Goal: Task Accomplishment & Management: Complete application form

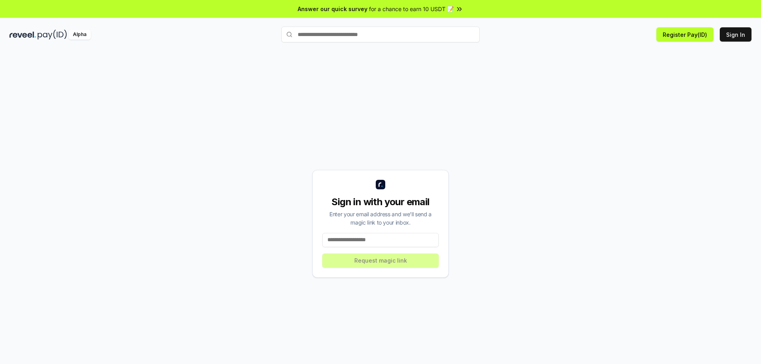
click at [376, 241] on input at bounding box center [380, 240] width 117 height 14
type input "**********"
click at [381, 264] on button "Request magic link" at bounding box center [380, 261] width 117 height 14
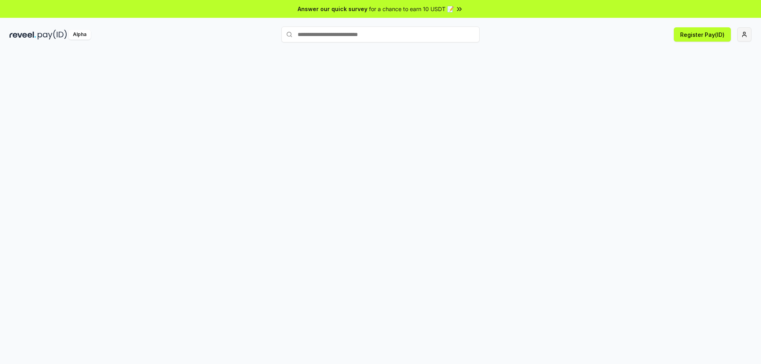
click at [747, 33] on html "Answer our quick survey for a chance to earn 10 USDT 📝 Alpha Register Pay(ID)" at bounding box center [380, 182] width 761 height 364
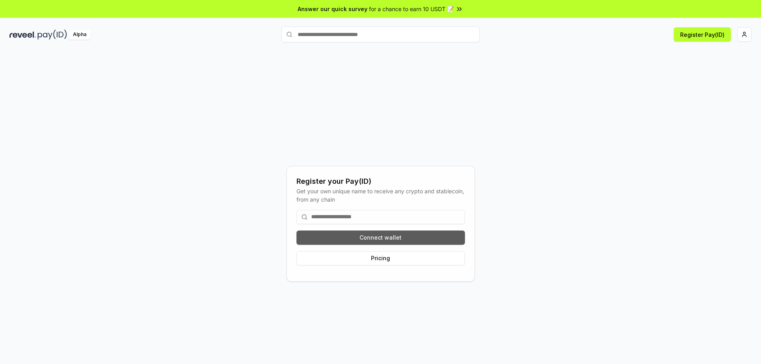
click at [391, 238] on button "Connect wallet" at bounding box center [380, 238] width 168 height 14
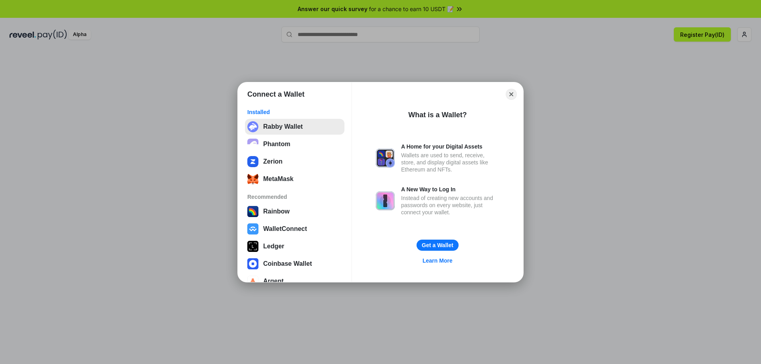
click at [281, 128] on button "Rabby Wallet" at bounding box center [294, 127] width 99 height 16
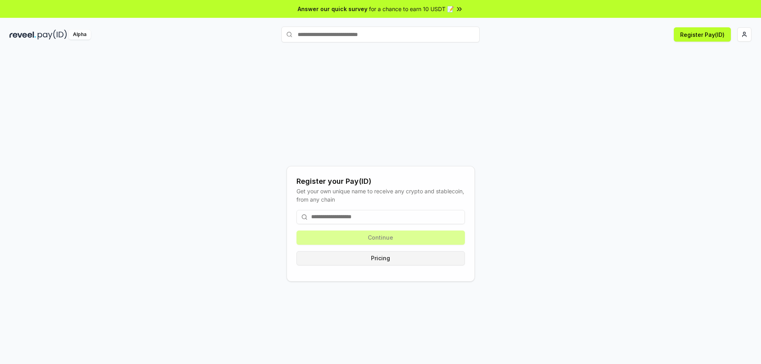
click at [385, 262] on button "Pricing" at bounding box center [380, 258] width 168 height 14
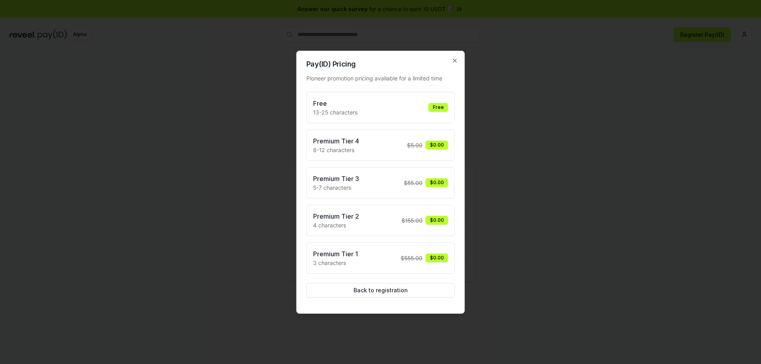
click at [390, 109] on div "Free 13-25 characters Free" at bounding box center [380, 108] width 135 height 18
click at [379, 250] on div "Premium Tier 1 3 characters $ 555.00 $0.00" at bounding box center [380, 258] width 135 height 18
click at [393, 290] on button "Back to registration" at bounding box center [380, 290] width 149 height 14
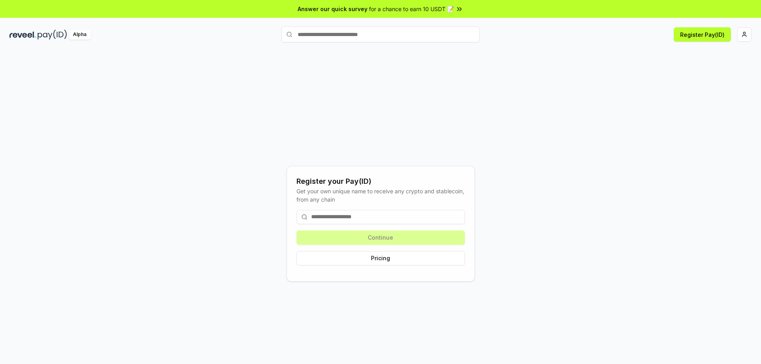
click at [365, 218] on input at bounding box center [380, 217] width 168 height 14
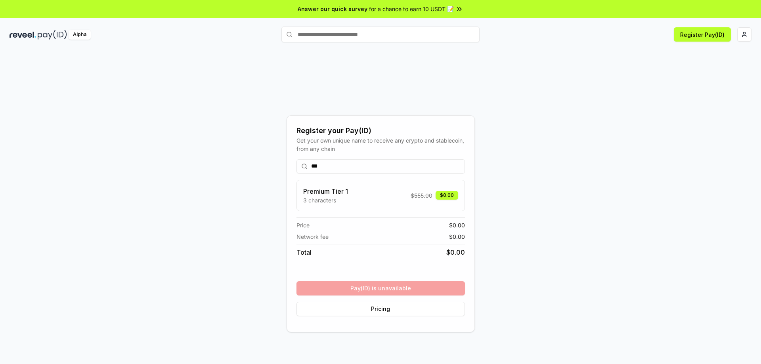
click at [317, 167] on input "***" at bounding box center [380, 166] width 168 height 14
drag, startPoint x: 320, startPoint y: 167, endPoint x: 308, endPoint y: 167, distance: 12.3
click at [308, 167] on input "***" at bounding box center [380, 166] width 168 height 14
drag, startPoint x: 319, startPoint y: 168, endPoint x: 313, endPoint y: 168, distance: 6.8
click at [313, 168] on input "***" at bounding box center [380, 166] width 168 height 14
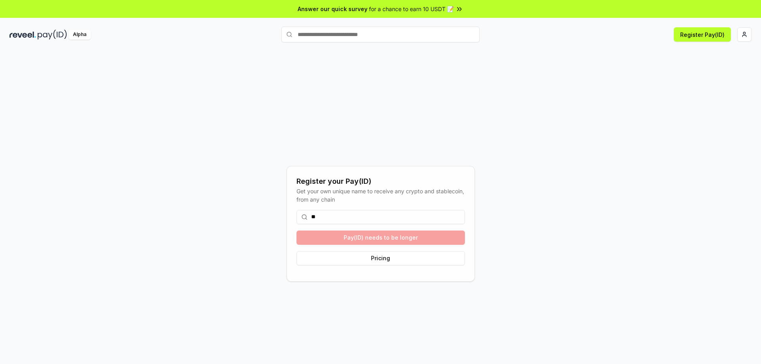
type input "*"
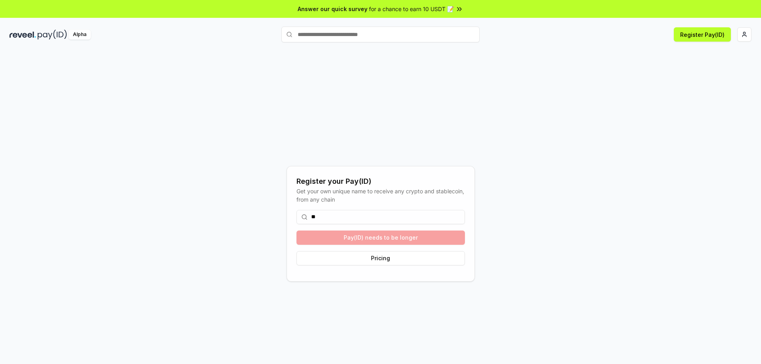
type input "*"
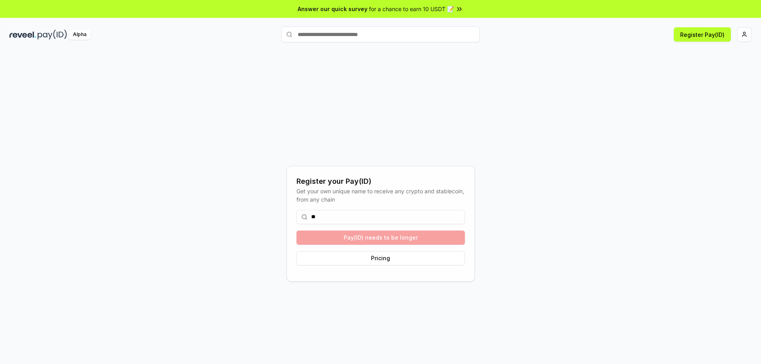
type input "*"
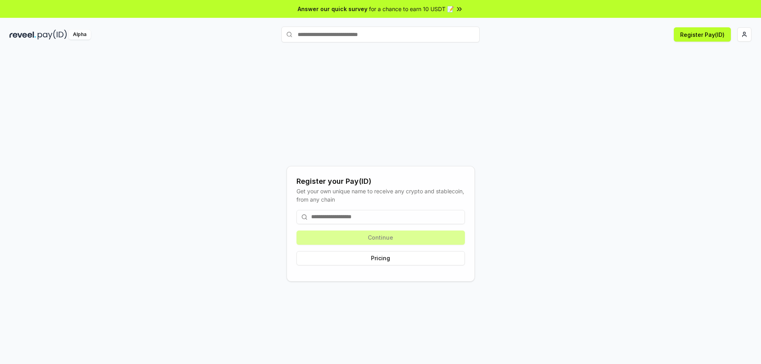
click at [363, 218] on input at bounding box center [380, 217] width 168 height 14
type input "*"
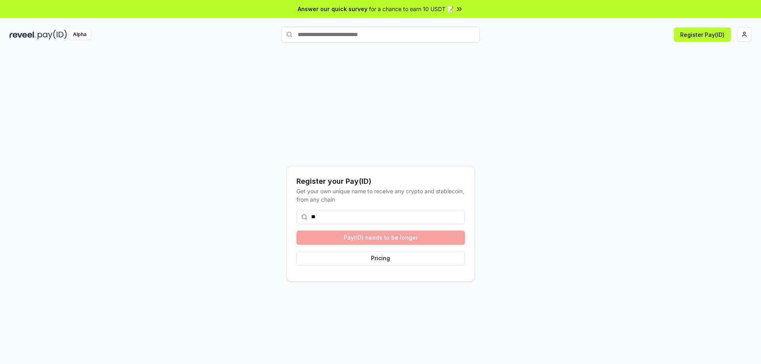
type input "*"
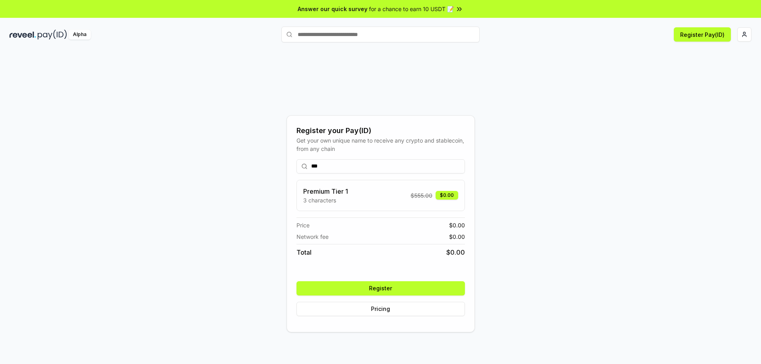
type input "***"
click at [389, 288] on button "Register" at bounding box center [380, 288] width 168 height 14
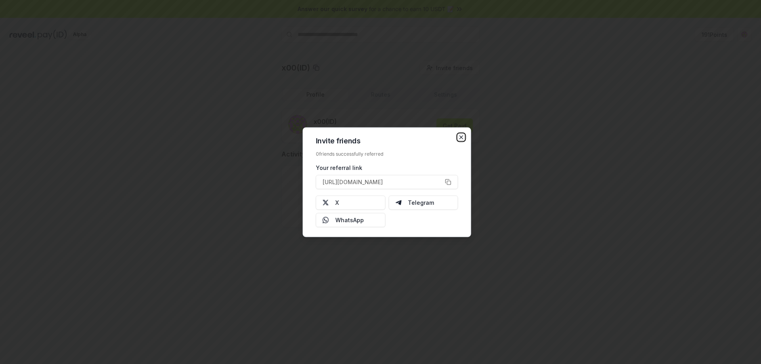
click at [461, 137] on icon "button" at bounding box center [461, 137] width 3 height 3
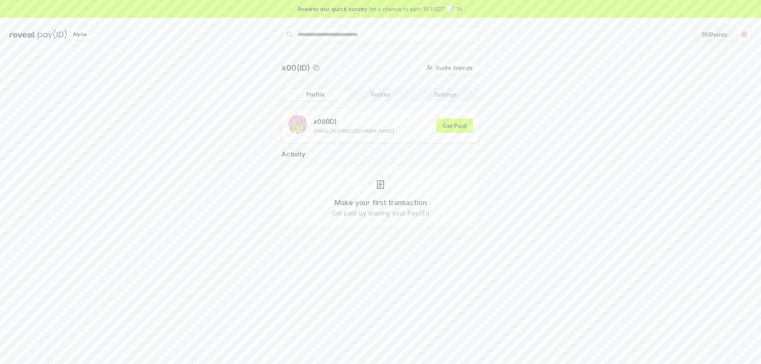
click at [707, 38] on button "191 Points" at bounding box center [714, 34] width 39 height 14
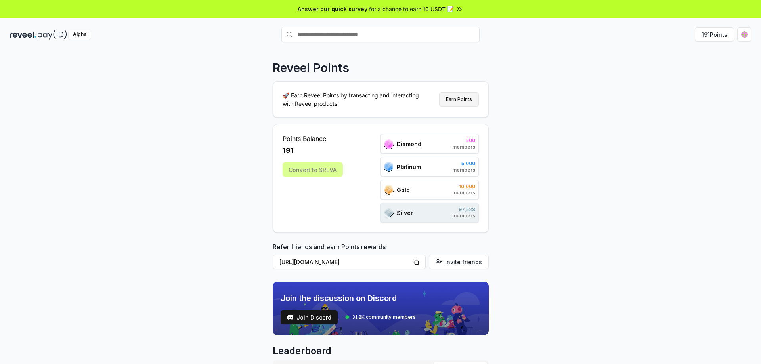
click at [459, 97] on button "Earn Points" at bounding box center [459, 99] width 40 height 14
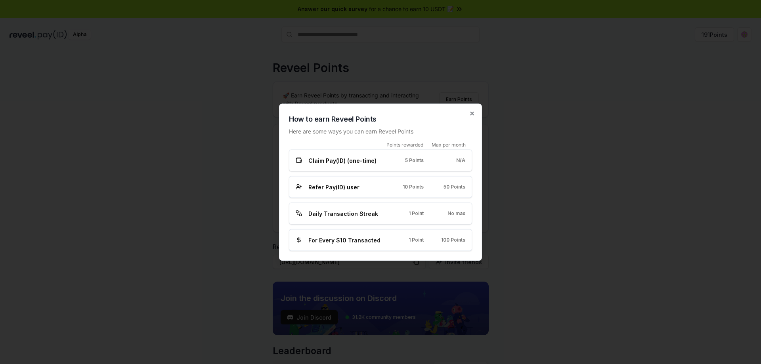
click at [473, 114] on icon "button" at bounding box center [472, 113] width 6 height 6
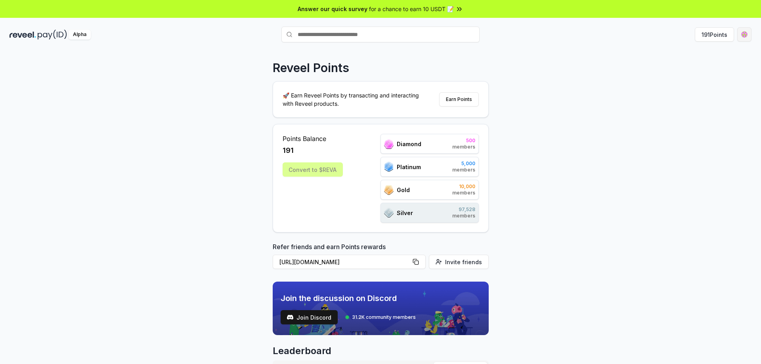
click at [744, 32] on html "Answer our quick survey for a chance to earn 10 USDT 📝 Alpha 191 Points Reveel …" at bounding box center [380, 182] width 761 height 364
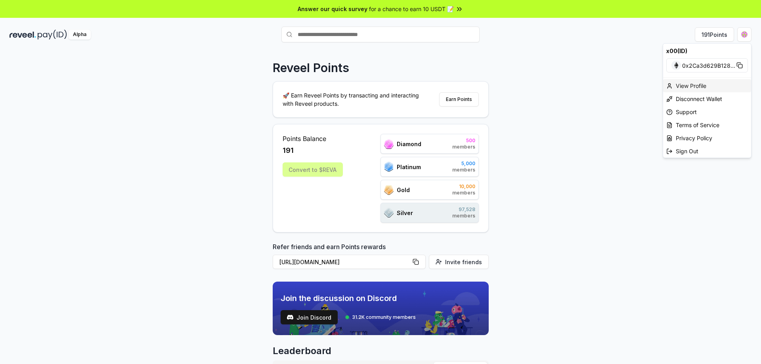
click at [694, 88] on div "View Profile" at bounding box center [707, 85] width 88 height 13
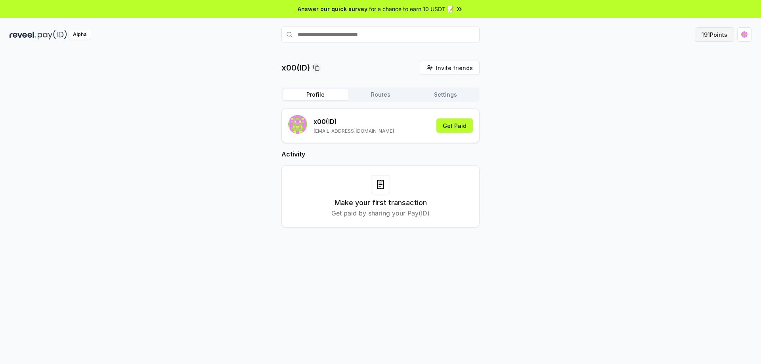
click at [713, 34] on button "191 Points" at bounding box center [714, 34] width 39 height 14
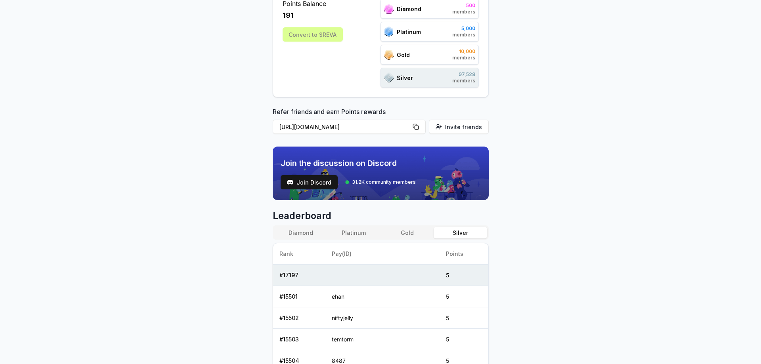
scroll to position [159, 0]
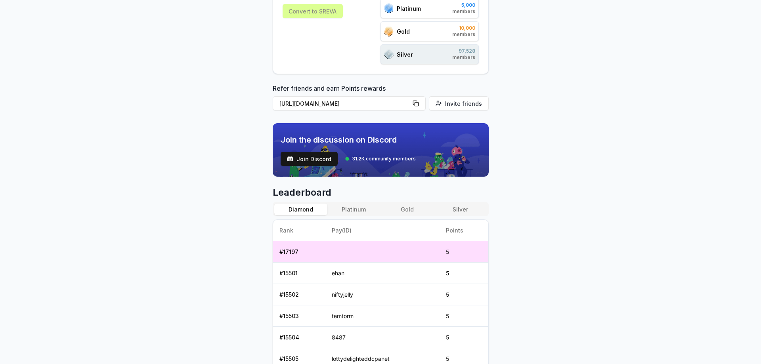
click at [308, 208] on button "Diamond" at bounding box center [300, 209] width 53 height 11
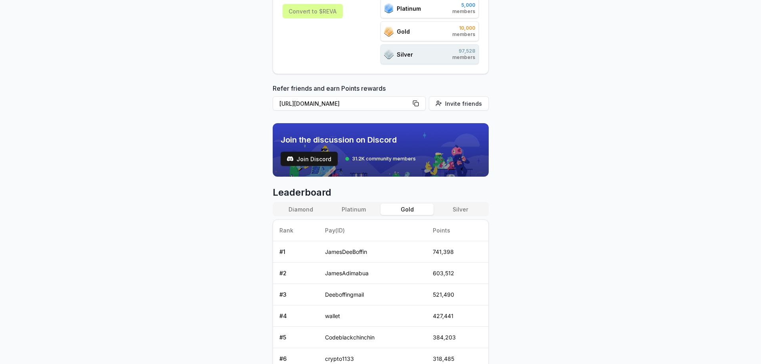
click at [414, 211] on button "Gold" at bounding box center [406, 209] width 53 height 11
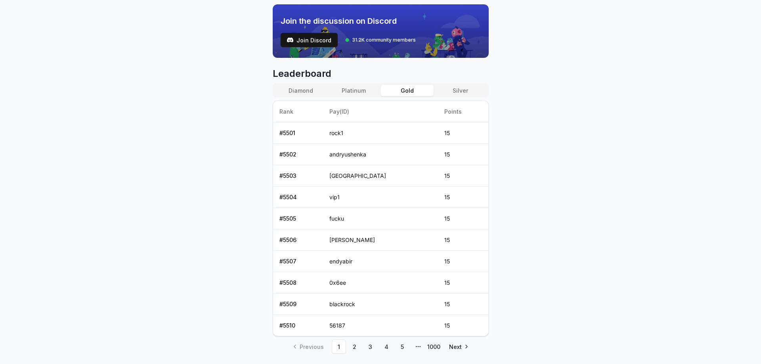
scroll to position [238, 0]
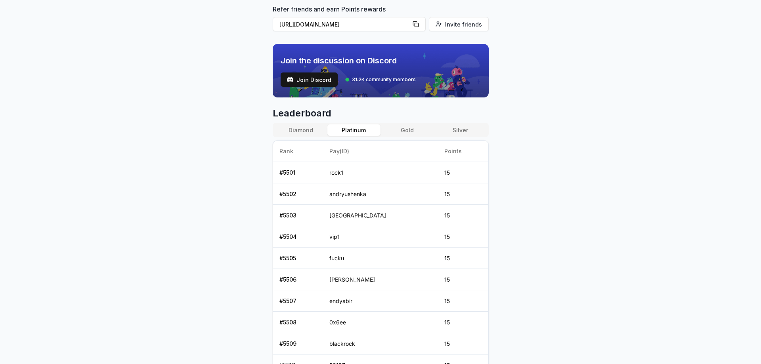
click at [359, 130] on button "Platinum" at bounding box center [353, 129] width 53 height 11
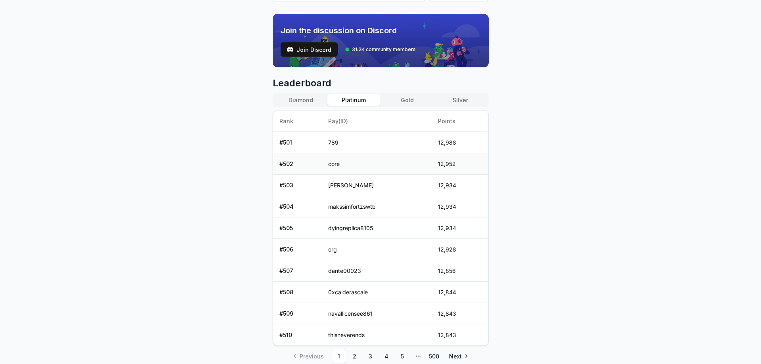
scroll to position [299, 0]
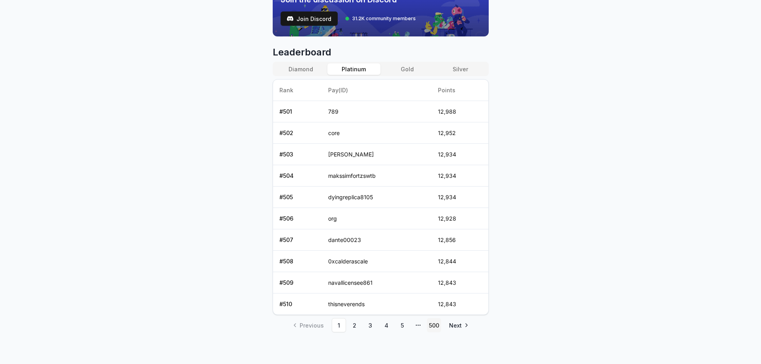
click at [436, 325] on link "500" at bounding box center [434, 325] width 14 height 14
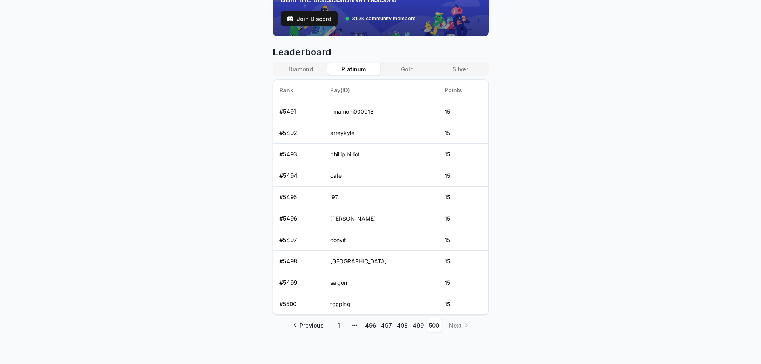
click at [306, 68] on button "Diamond" at bounding box center [300, 68] width 53 height 11
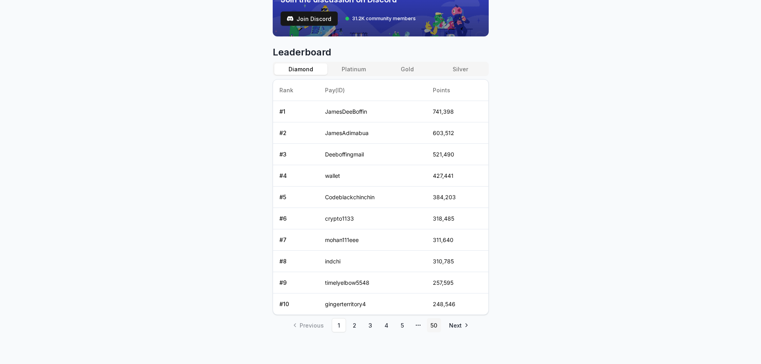
click at [436, 327] on link "50" at bounding box center [434, 325] width 14 height 14
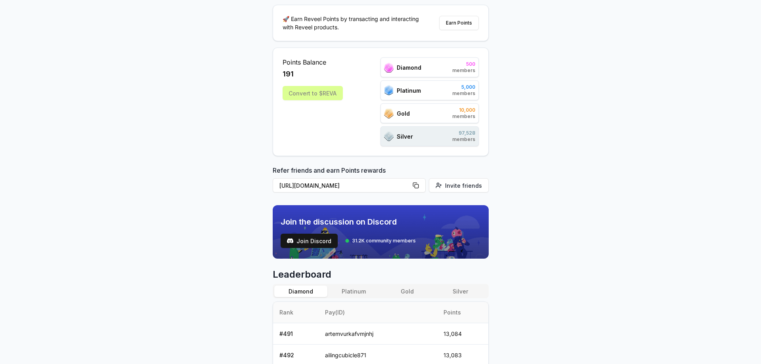
scroll to position [0, 0]
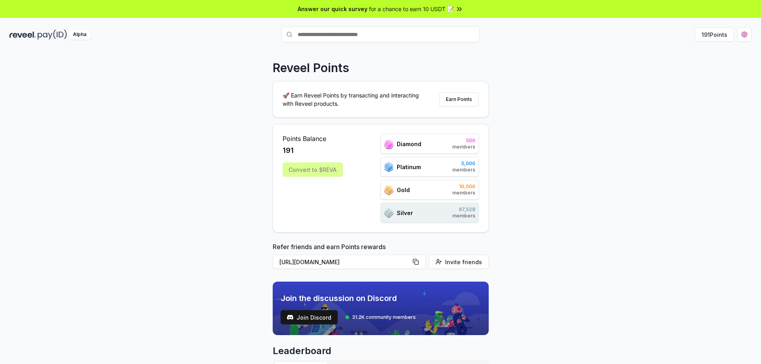
click at [318, 173] on div "Convert to $REVA" at bounding box center [313, 169] width 60 height 14
click at [409, 144] on span "Diamond" at bounding box center [409, 144] width 25 height 8
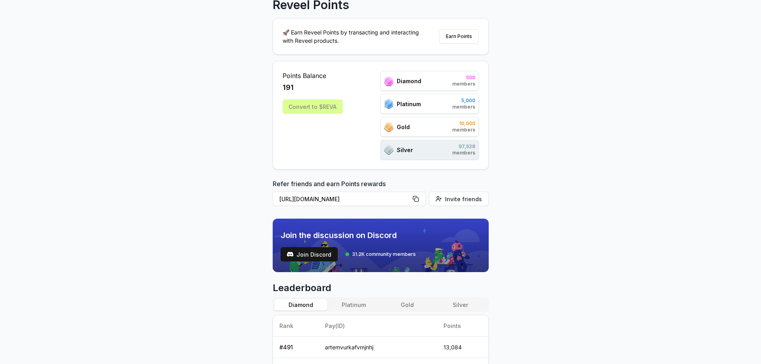
scroll to position [119, 0]
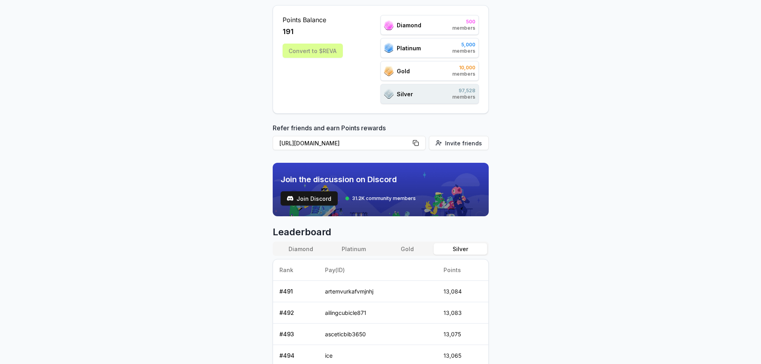
click at [466, 248] on button "Silver" at bounding box center [460, 248] width 53 height 11
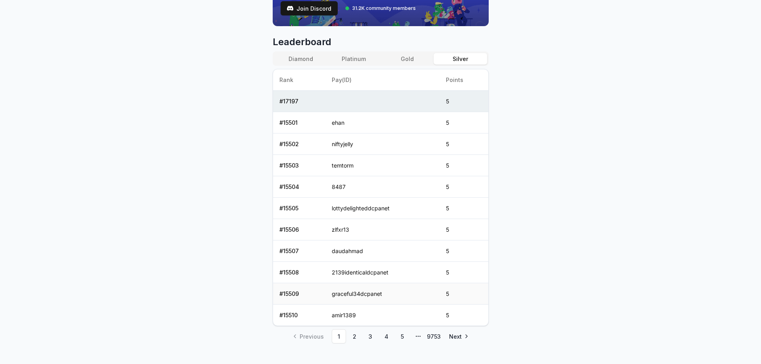
scroll to position [317, 0]
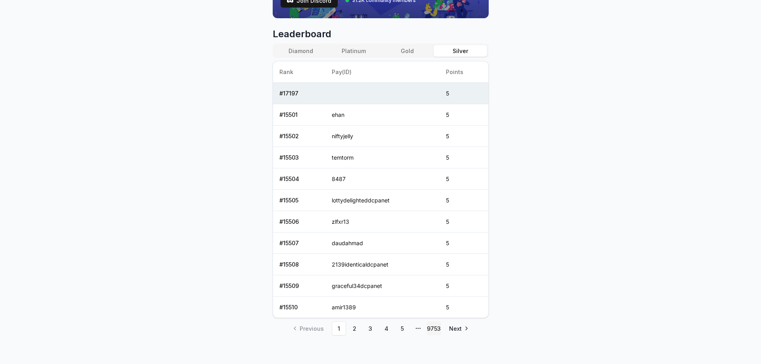
click at [434, 332] on link "9753" at bounding box center [434, 328] width 14 height 14
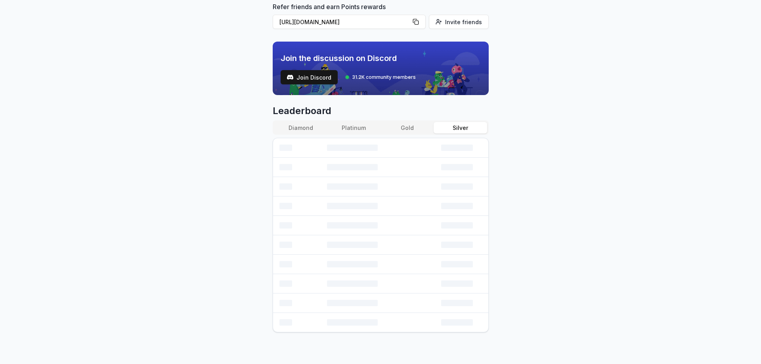
scroll to position [235, 0]
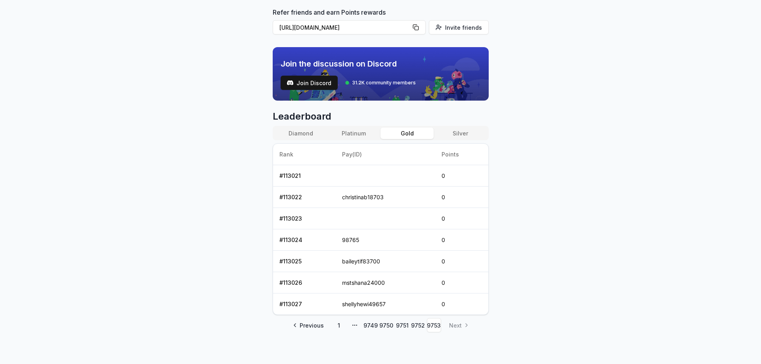
click at [406, 133] on button "Gold" at bounding box center [406, 133] width 53 height 11
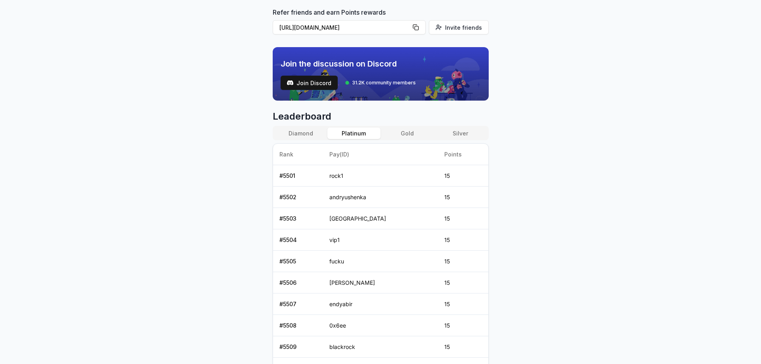
click at [351, 134] on button "Platinum" at bounding box center [353, 133] width 53 height 11
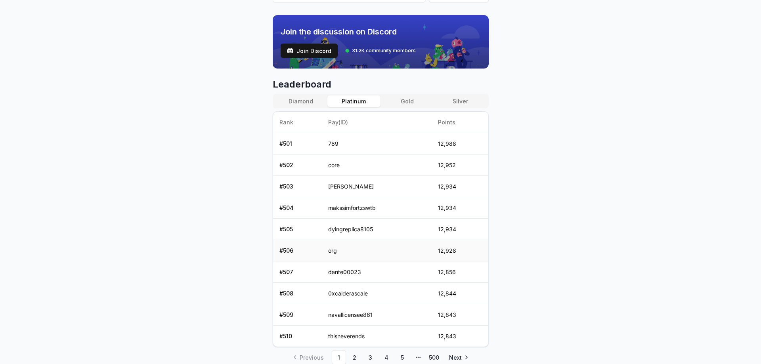
scroll to position [299, 0]
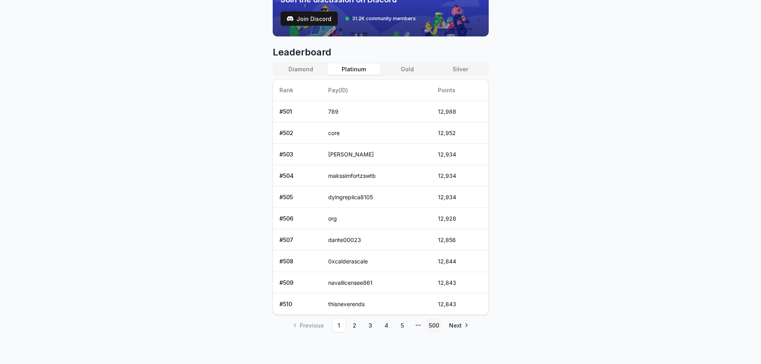
click at [432, 325] on link "500" at bounding box center [434, 325] width 14 height 14
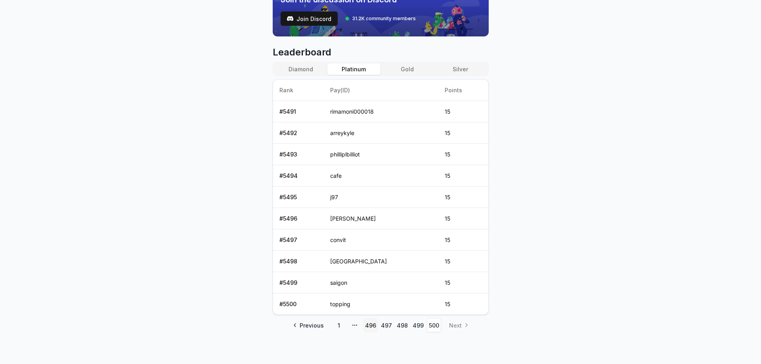
click at [366, 329] on link "496" at bounding box center [370, 325] width 14 height 14
click at [367, 327] on link "495" at bounding box center [370, 325] width 14 height 14
click at [338, 326] on link "1" at bounding box center [339, 325] width 14 height 14
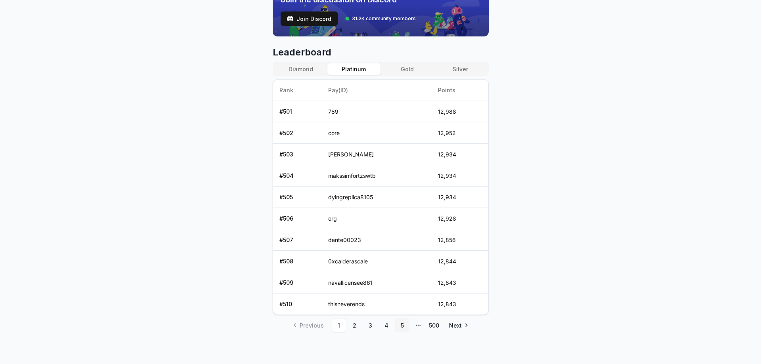
click at [401, 325] on link "5" at bounding box center [402, 325] width 14 height 14
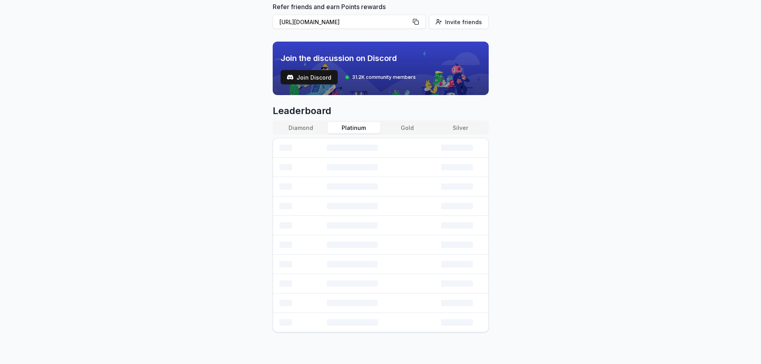
scroll to position [240, 0]
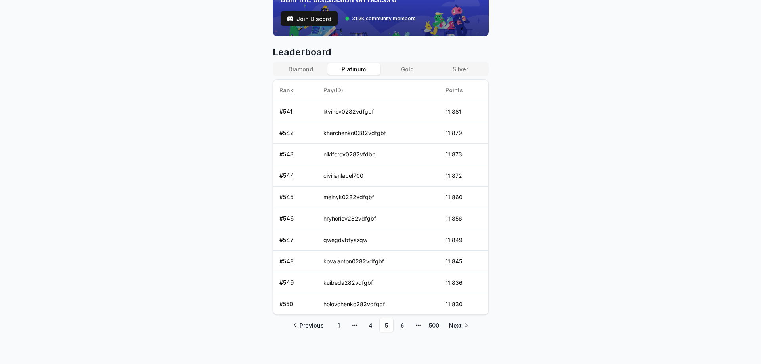
click at [401, 328] on link "6" at bounding box center [402, 325] width 14 height 14
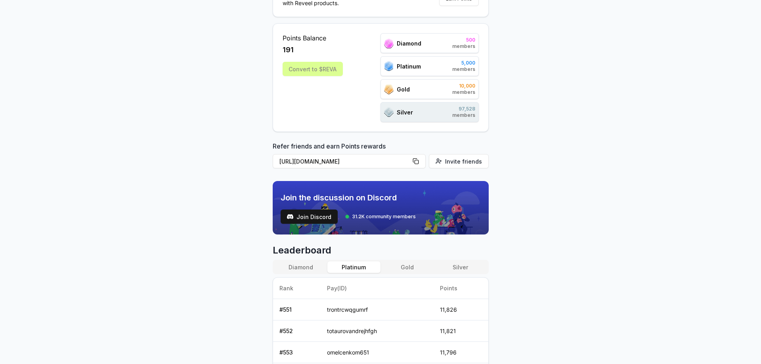
scroll to position [0, 0]
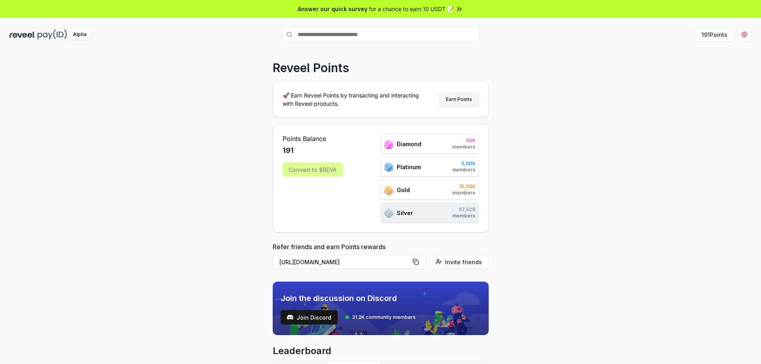
click at [470, 96] on button "Earn Points" at bounding box center [459, 99] width 40 height 14
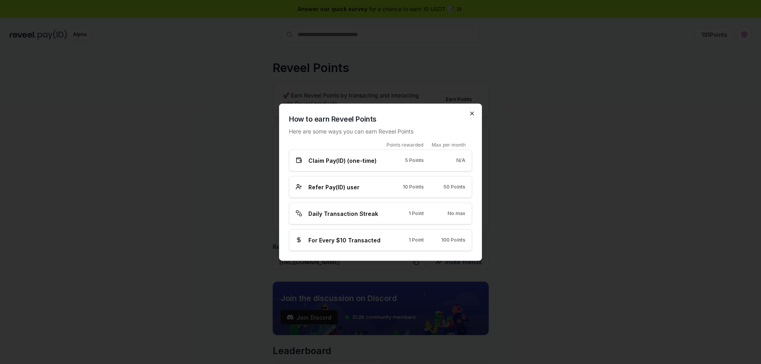
click at [473, 115] on icon "button" at bounding box center [472, 113] width 6 height 6
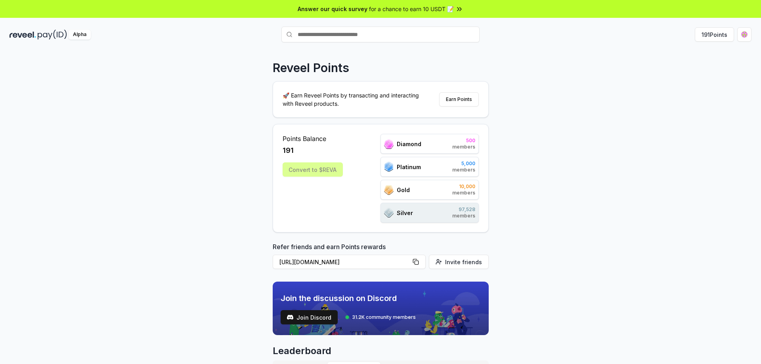
click at [350, 38] on input "text" at bounding box center [380, 35] width 198 height 16
click at [330, 35] on input "text" at bounding box center [380, 35] width 198 height 16
type input "***"
click at [346, 48] on button "fun Pay" at bounding box center [380, 50] width 198 height 14
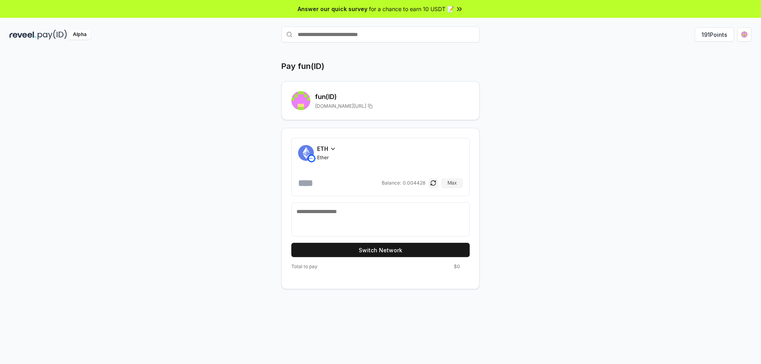
click at [331, 147] on icon at bounding box center [333, 149] width 6 height 6
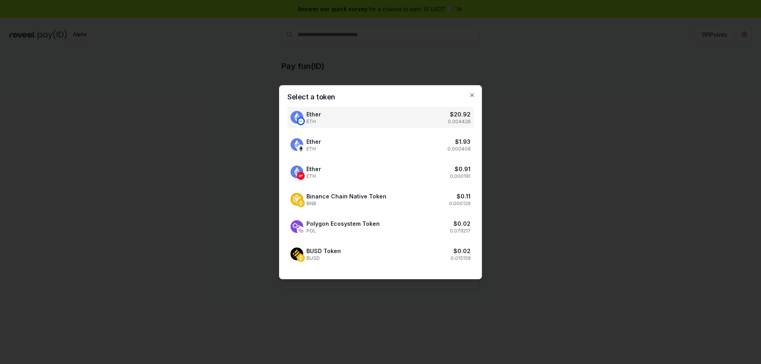
click at [609, 176] on div at bounding box center [380, 182] width 761 height 364
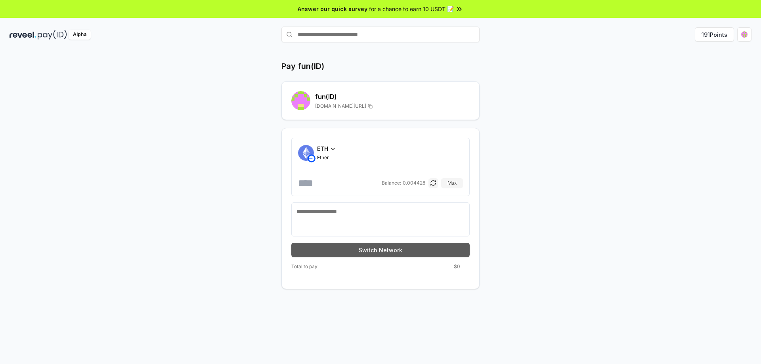
click at [406, 254] on button "Switch Network" at bounding box center [380, 250] width 178 height 14
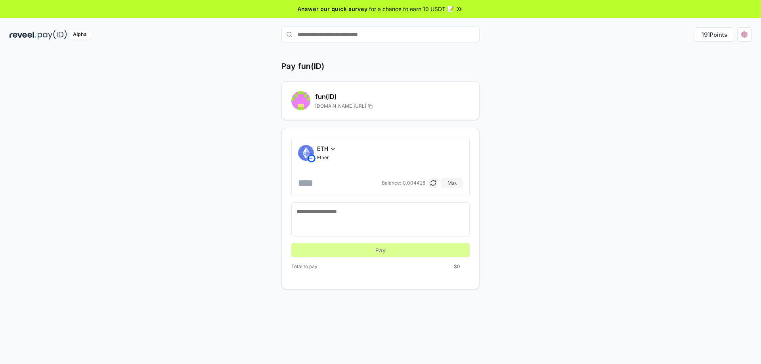
click at [333, 146] on icon at bounding box center [333, 149] width 6 height 6
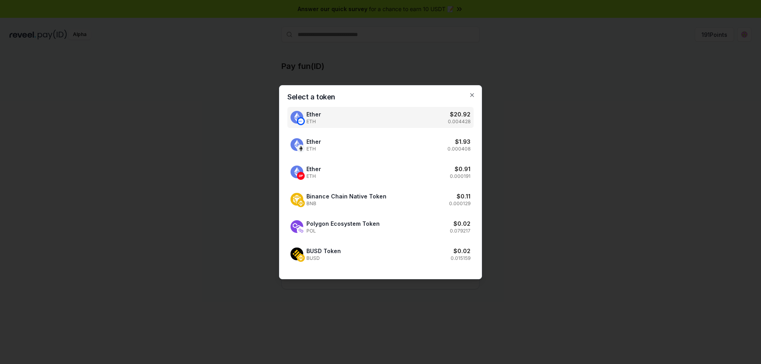
click at [333, 146] on div "Ether ETH $ 1.93 0.000408" at bounding box center [380, 144] width 186 height 21
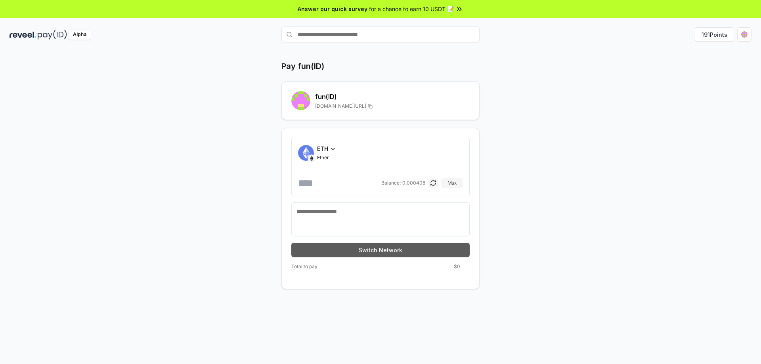
click at [405, 247] on button "Switch Network" at bounding box center [380, 250] width 178 height 14
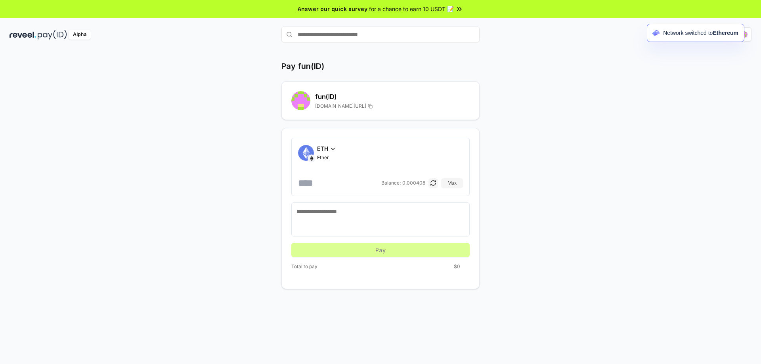
click at [331, 147] on icon at bounding box center [333, 149] width 6 height 6
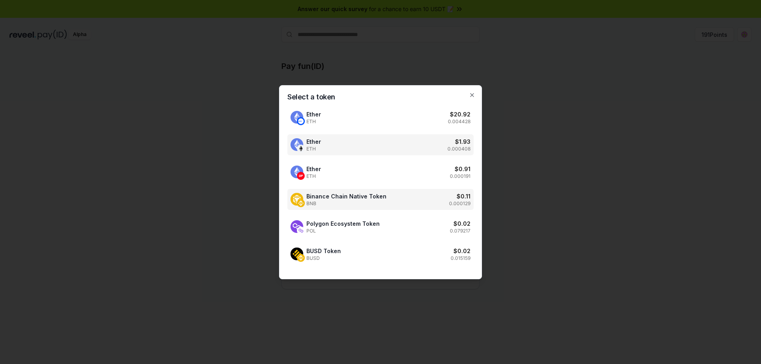
click at [340, 201] on span "BNB" at bounding box center [346, 204] width 80 height 6
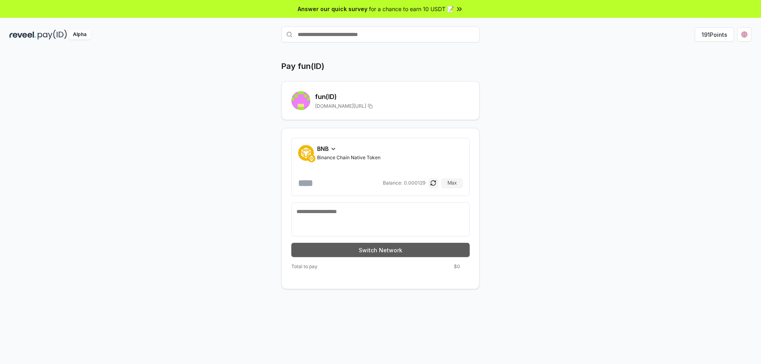
click at [415, 252] on button "Switch Network" at bounding box center [380, 250] width 178 height 14
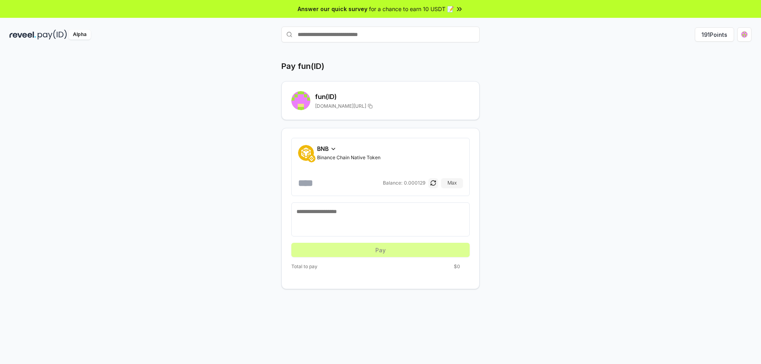
click at [335, 147] on icon at bounding box center [333, 149] width 6 height 6
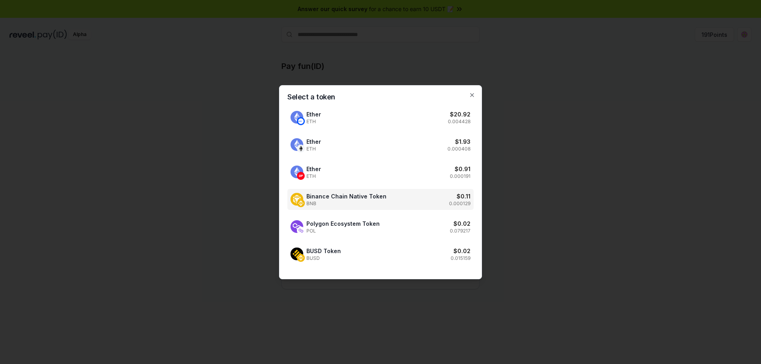
click at [471, 90] on div "Select a token Ether ETH $ 20.92 0.004428 Ether ETH $ 1.93 0.000408 Ether ETH $…" at bounding box center [380, 182] width 203 height 194
click at [471, 95] on icon "button" at bounding box center [472, 95] width 6 height 6
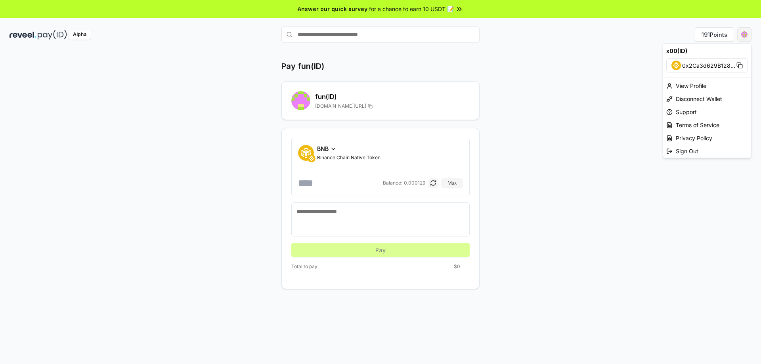
click at [743, 33] on html "Answer our quick survey for a chance to earn 10 USDT 📝 Alpha 191 Points Pay fun…" at bounding box center [380, 182] width 761 height 364
click at [690, 85] on div "View Profile" at bounding box center [707, 85] width 88 height 13
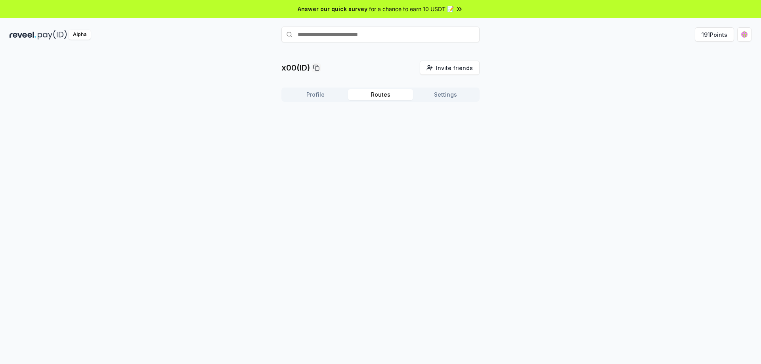
click at [376, 96] on button "Routes" at bounding box center [380, 94] width 65 height 11
click at [446, 93] on button "Settings" at bounding box center [445, 94] width 65 height 11
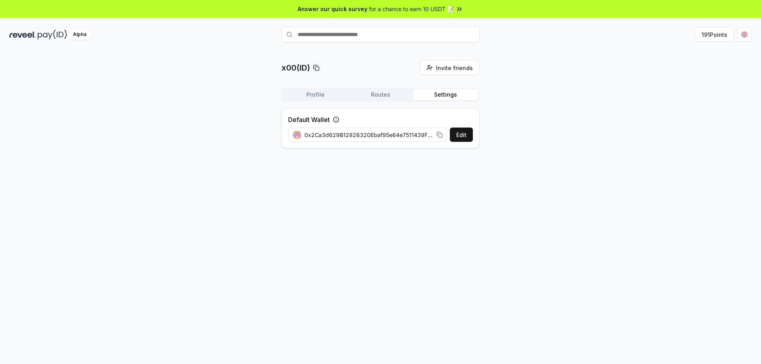
click at [307, 95] on button "Profile" at bounding box center [315, 94] width 65 height 11
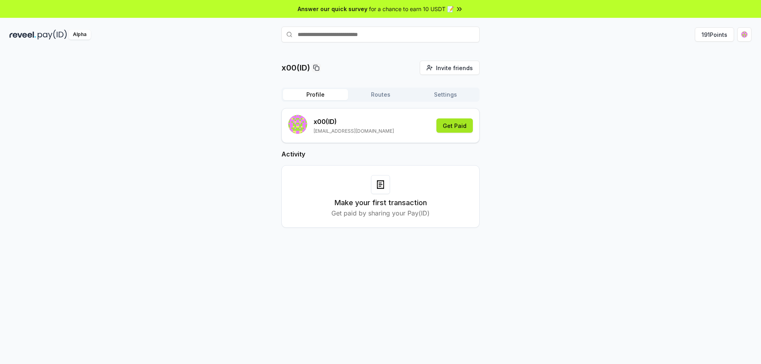
click at [454, 127] on button "Get Paid" at bounding box center [454, 125] width 36 height 14
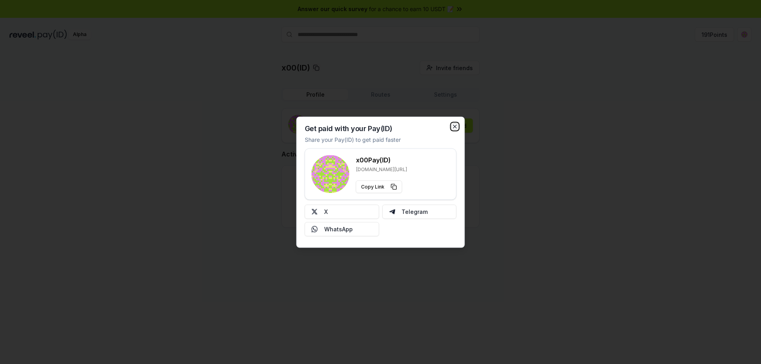
click at [454, 127] on icon "button" at bounding box center [454, 126] width 3 height 3
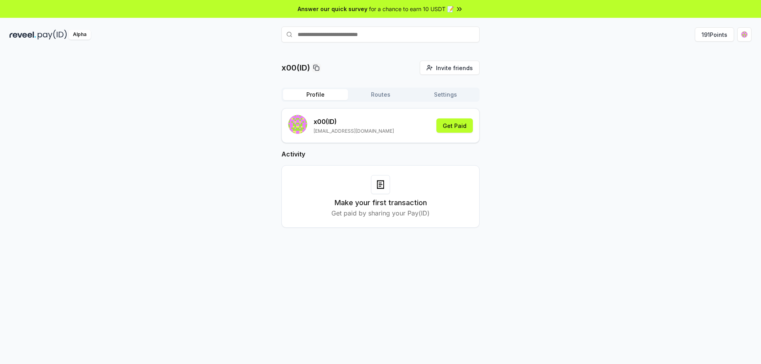
click at [37, 34] on div "Alpha" at bounding box center [133, 35] width 247 height 10
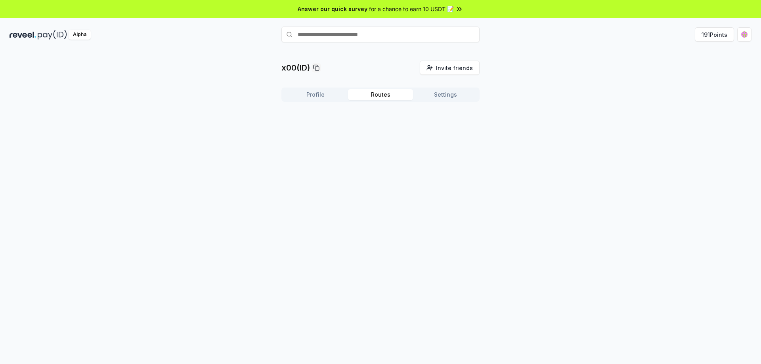
click at [391, 92] on button "Routes" at bounding box center [380, 94] width 65 height 11
click at [458, 101] on div "Profile Routes Settings" at bounding box center [380, 95] width 198 height 14
click at [456, 96] on button "Settings" at bounding box center [445, 94] width 65 height 11
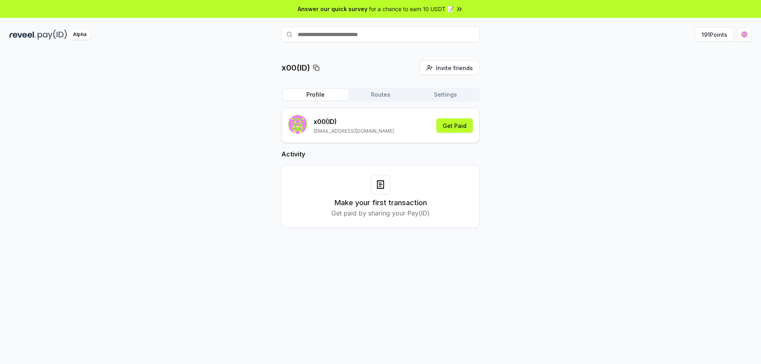
click at [311, 94] on button "Profile" at bounding box center [315, 94] width 65 height 11
click at [720, 38] on button "191 Points" at bounding box center [714, 34] width 39 height 14
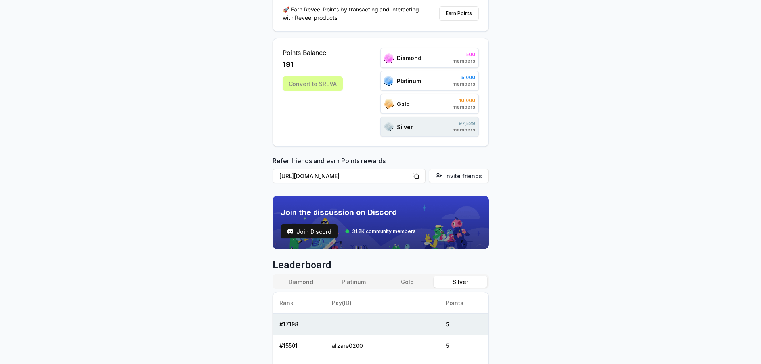
scroll to position [159, 0]
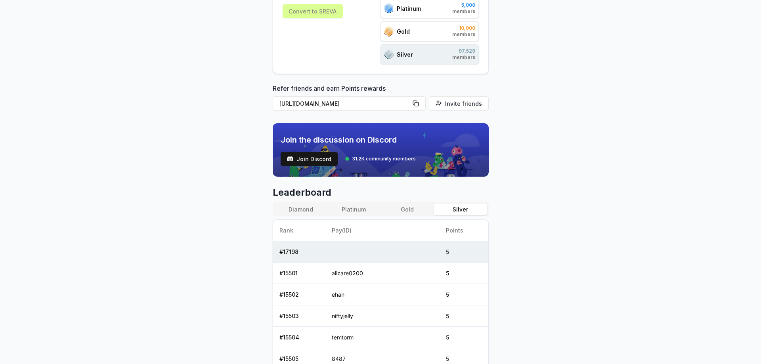
click at [305, 213] on button "Diamond" at bounding box center [300, 209] width 53 height 11
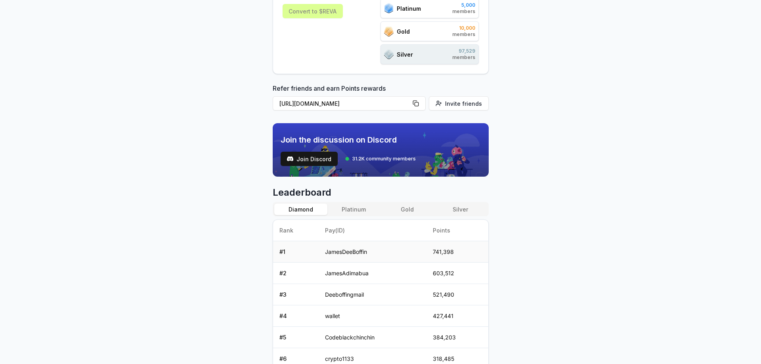
click at [447, 254] on td "741,398" at bounding box center [457, 251] width 62 height 21
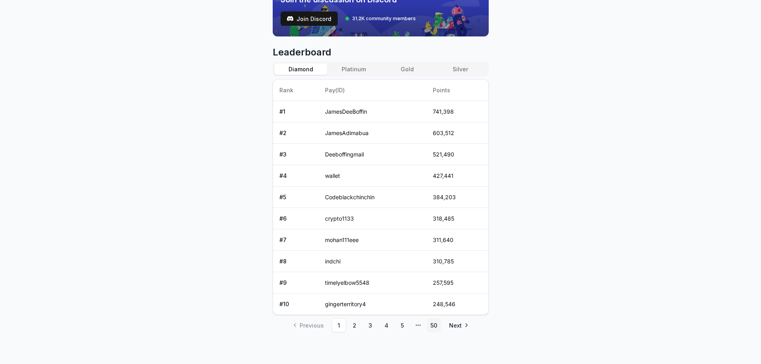
click at [435, 327] on link "50" at bounding box center [434, 325] width 14 height 14
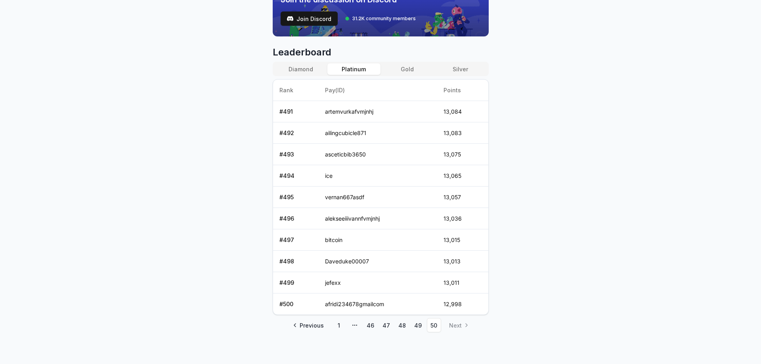
click at [355, 70] on button "Platinum" at bounding box center [353, 68] width 53 height 11
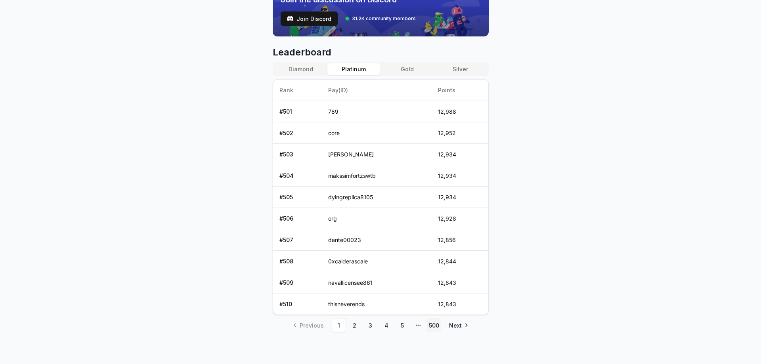
click at [434, 323] on link "500" at bounding box center [434, 325] width 14 height 14
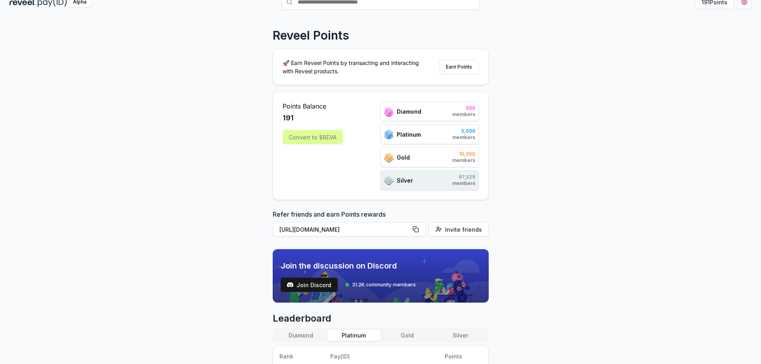
scroll to position [0, 0]
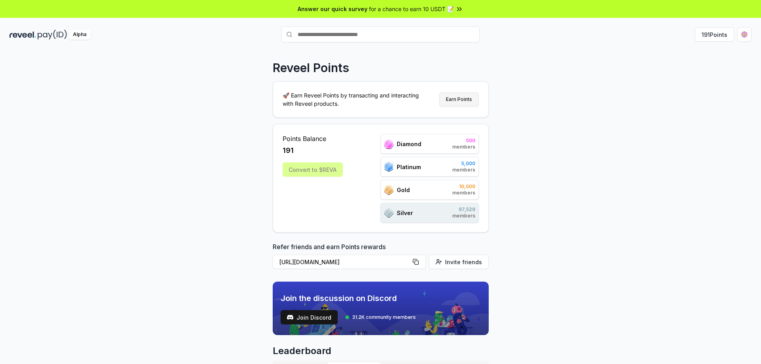
click at [461, 102] on button "Earn Points" at bounding box center [459, 99] width 40 height 14
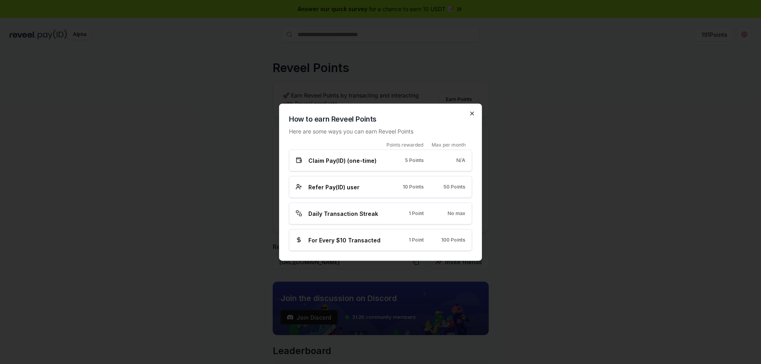
click at [474, 114] on icon "button" at bounding box center [472, 113] width 6 height 6
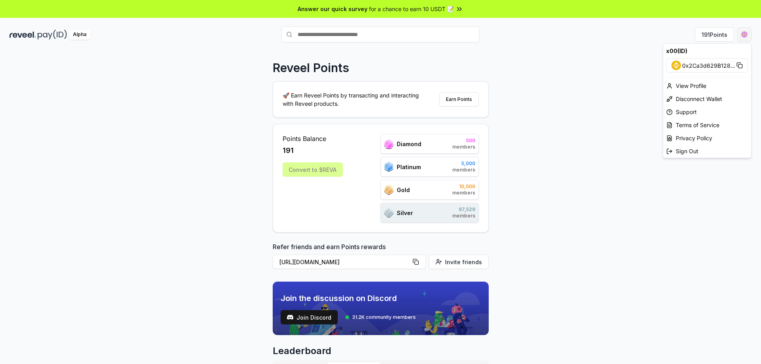
click at [745, 35] on html "Answer our quick survey for a chance to earn 10 USDT 📝 Alpha 191 Points Reveel …" at bounding box center [380, 182] width 761 height 364
click at [704, 86] on div "View Profile" at bounding box center [707, 85] width 88 height 13
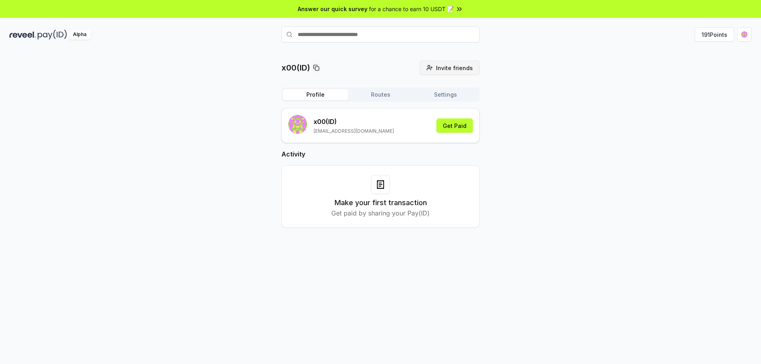
click at [458, 69] on span "Invite friends" at bounding box center [454, 68] width 37 height 8
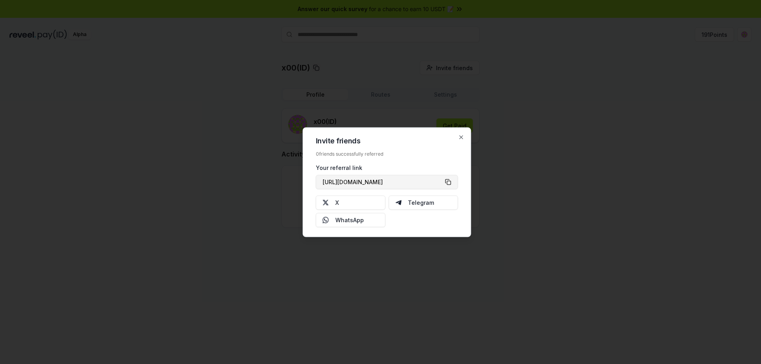
click at [449, 182] on button "[URL][DOMAIN_NAME]" at bounding box center [387, 182] width 142 height 14
click at [359, 222] on button "WhatsApp" at bounding box center [351, 220] width 70 height 14
click at [460, 136] on icon "button" at bounding box center [461, 137] width 6 height 6
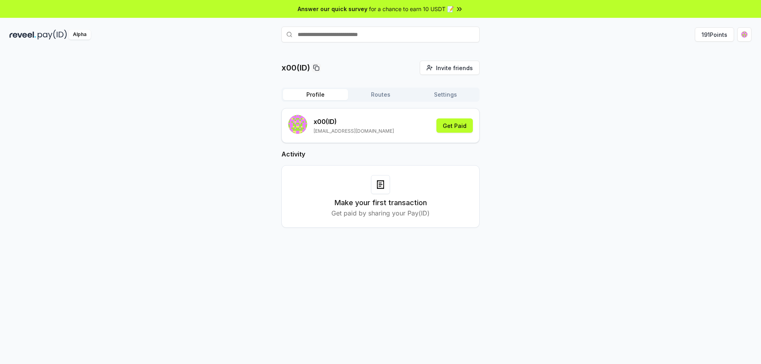
click at [384, 94] on button "Routes" at bounding box center [380, 94] width 65 height 11
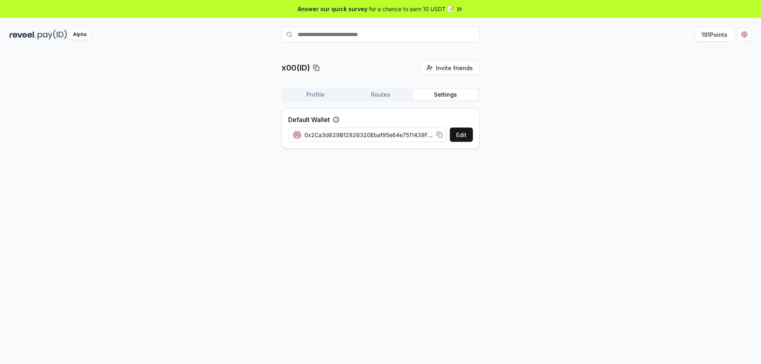
click at [445, 94] on button "Settings" at bounding box center [445, 94] width 65 height 11
click at [22, 35] on img at bounding box center [23, 35] width 27 height 10
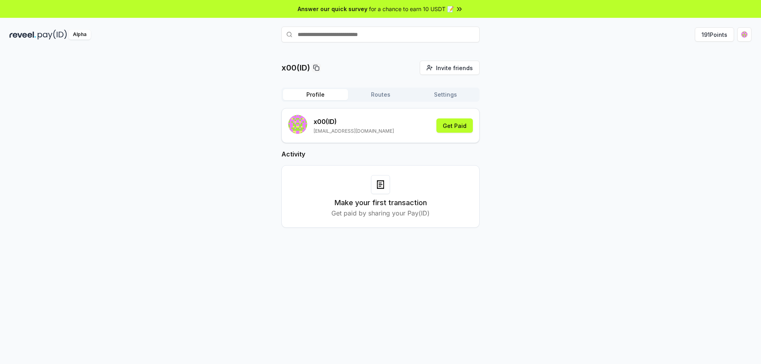
click at [41, 37] on img at bounding box center [52, 35] width 29 height 10
click at [718, 37] on button "191 Points" at bounding box center [714, 34] width 39 height 14
